Goal: Task Accomplishment & Management: Use online tool/utility

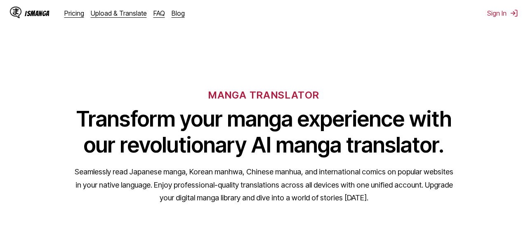
click at [446, 76] on div "MANGA TRANSLATOR Transform your manga experience with our revolutionary AI mang…" at bounding box center [264, 133] width 528 height 158
click at [508, 15] on button "Sign In" at bounding box center [502, 13] width 31 height 8
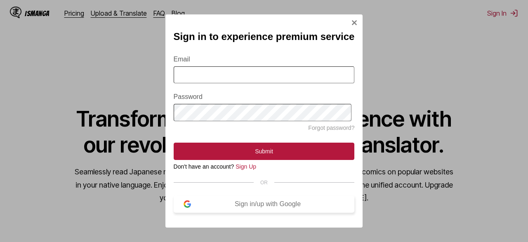
click at [310, 206] on div "Sign in/up with Google" at bounding box center [268, 204] width 154 height 7
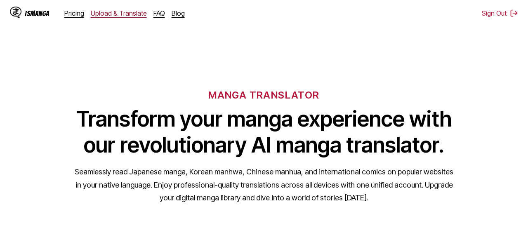
click at [115, 17] on link "Upload & Translate" at bounding box center [119, 13] width 56 height 8
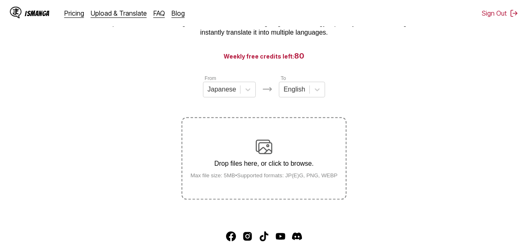
scroll to position [61, 0]
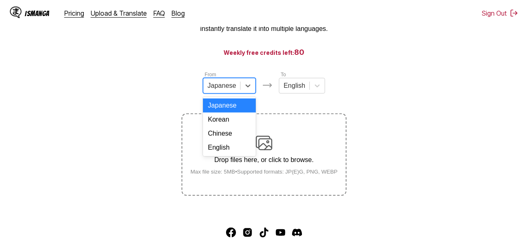
click at [233, 90] on div at bounding box center [222, 85] width 28 height 9
click at [227, 141] on div "Chinese" at bounding box center [229, 134] width 53 height 14
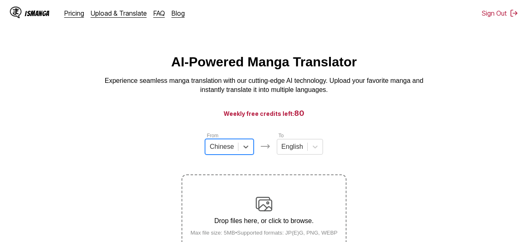
scroll to position [107, 0]
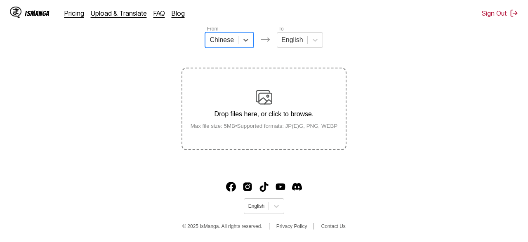
click at [264, 101] on img at bounding box center [264, 97] width 17 height 17
click at [0, 0] on input "Drop files here, or click to browse. Max file size: 5MB • Supported formats: JP…" at bounding box center [0, 0] width 0 height 0
click at [250, 118] on p "Drop files here, or click to browse." at bounding box center [264, 114] width 161 height 7
click at [0, 0] on input "Drop files here, or click to browse. Max file size: 5MB • Supported formats: JP…" at bounding box center [0, 0] width 0 height 0
